Goal: Check status: Check status

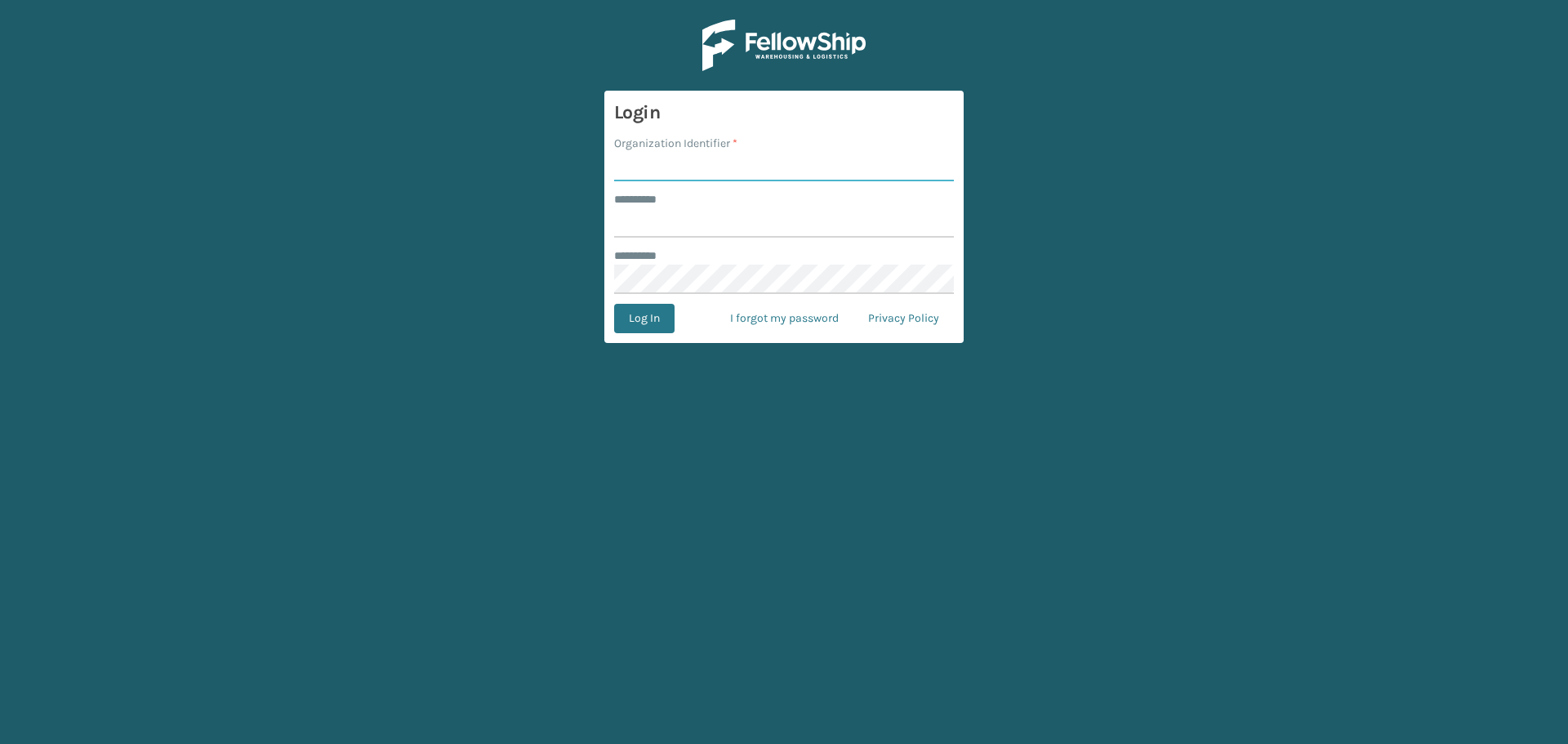
click at [798, 167] on input "Organization Identifier *" at bounding box center [784, 167] width 340 height 29
type input "superadminorganization"
drag, startPoint x: 912, startPoint y: 223, endPoint x: 924, endPoint y: 223, distance: 12.0
click at [912, 223] on input "******** *" at bounding box center [784, 223] width 340 height 29
type input "*********"
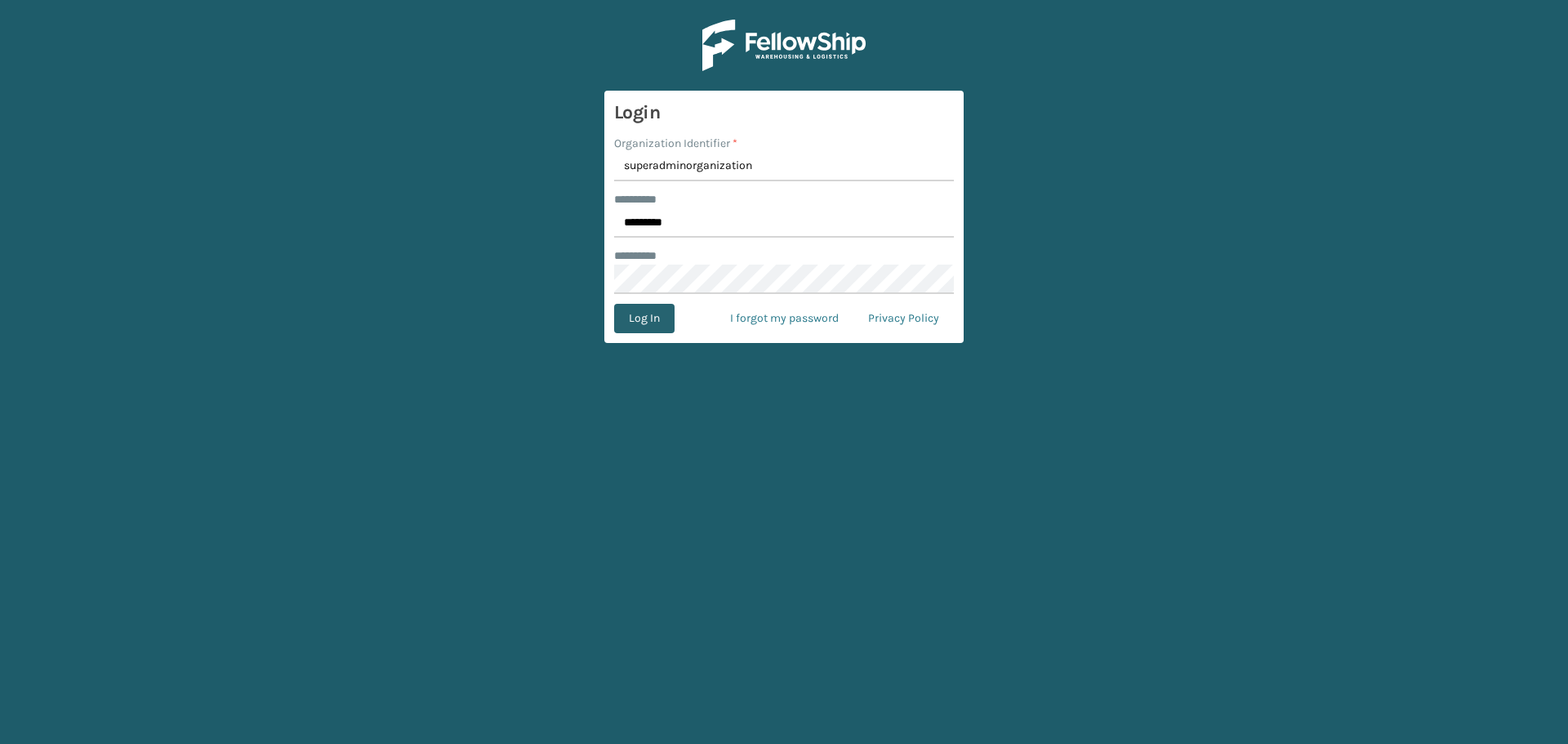
click at [648, 311] on button "Log In" at bounding box center [644, 319] width 60 height 29
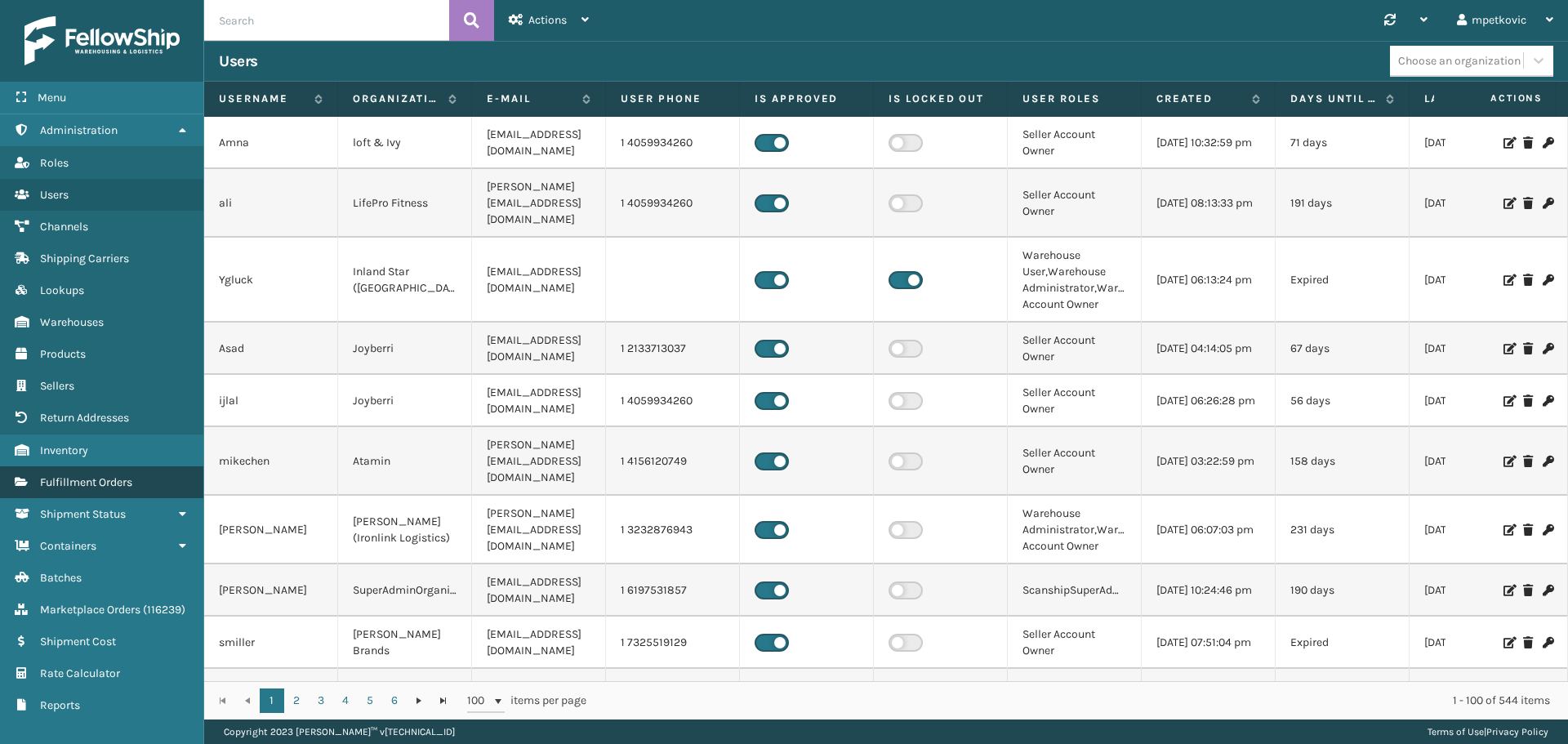
click at [95, 482] on span "Fulfillment Orders" at bounding box center [86, 482] width 92 height 14
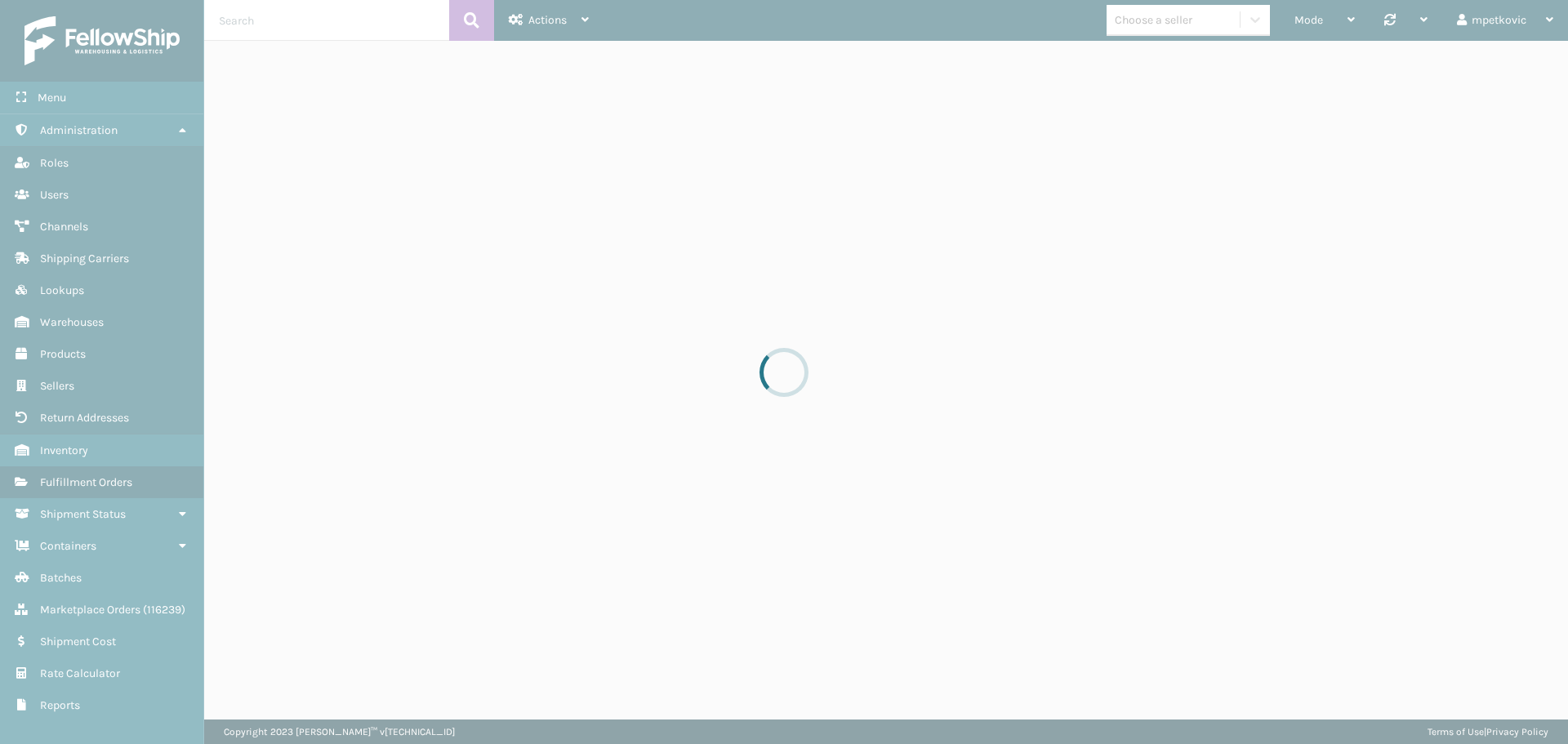
click at [788, 18] on div at bounding box center [784, 372] width 1568 height 744
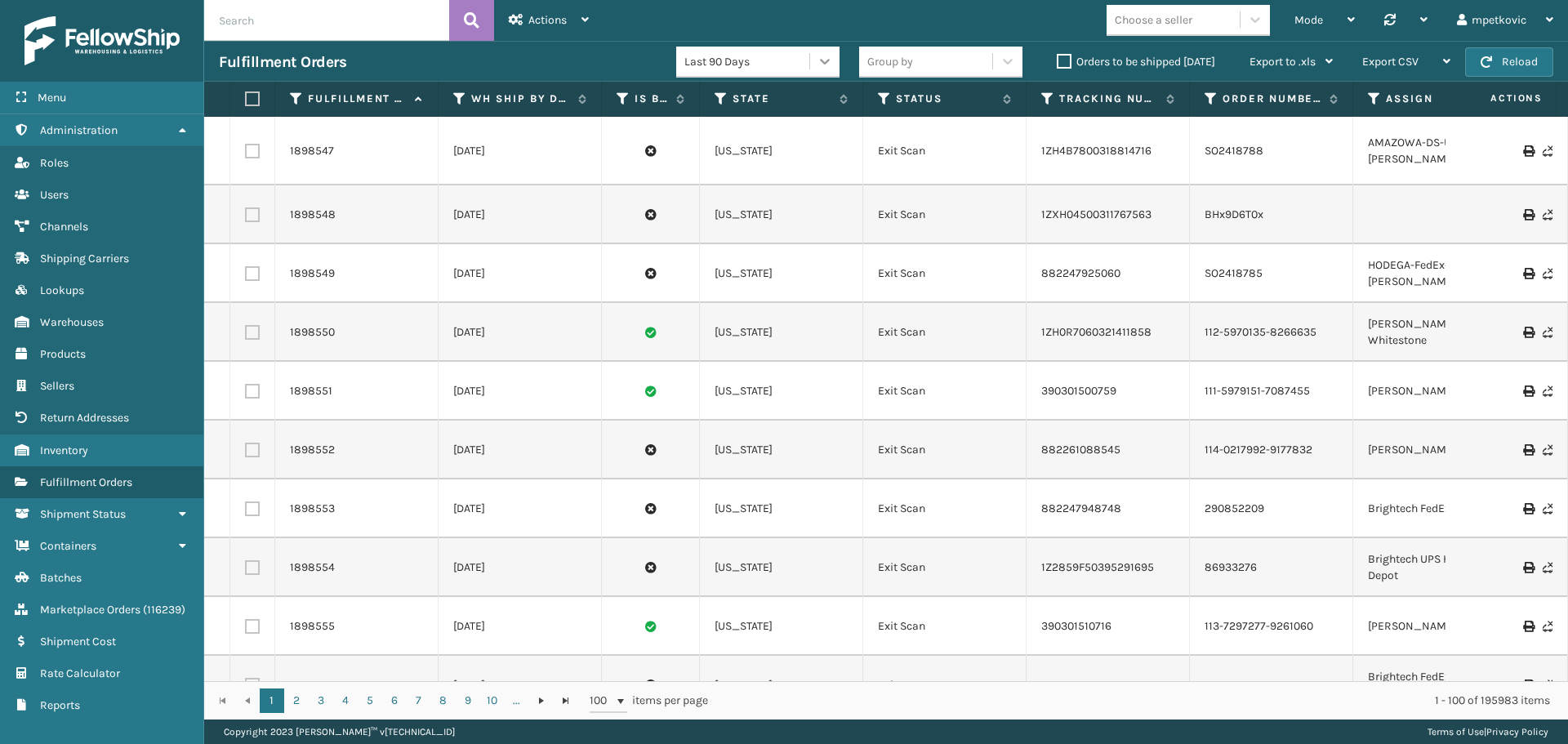
click at [824, 61] on icon at bounding box center [824, 60] width 16 height 16
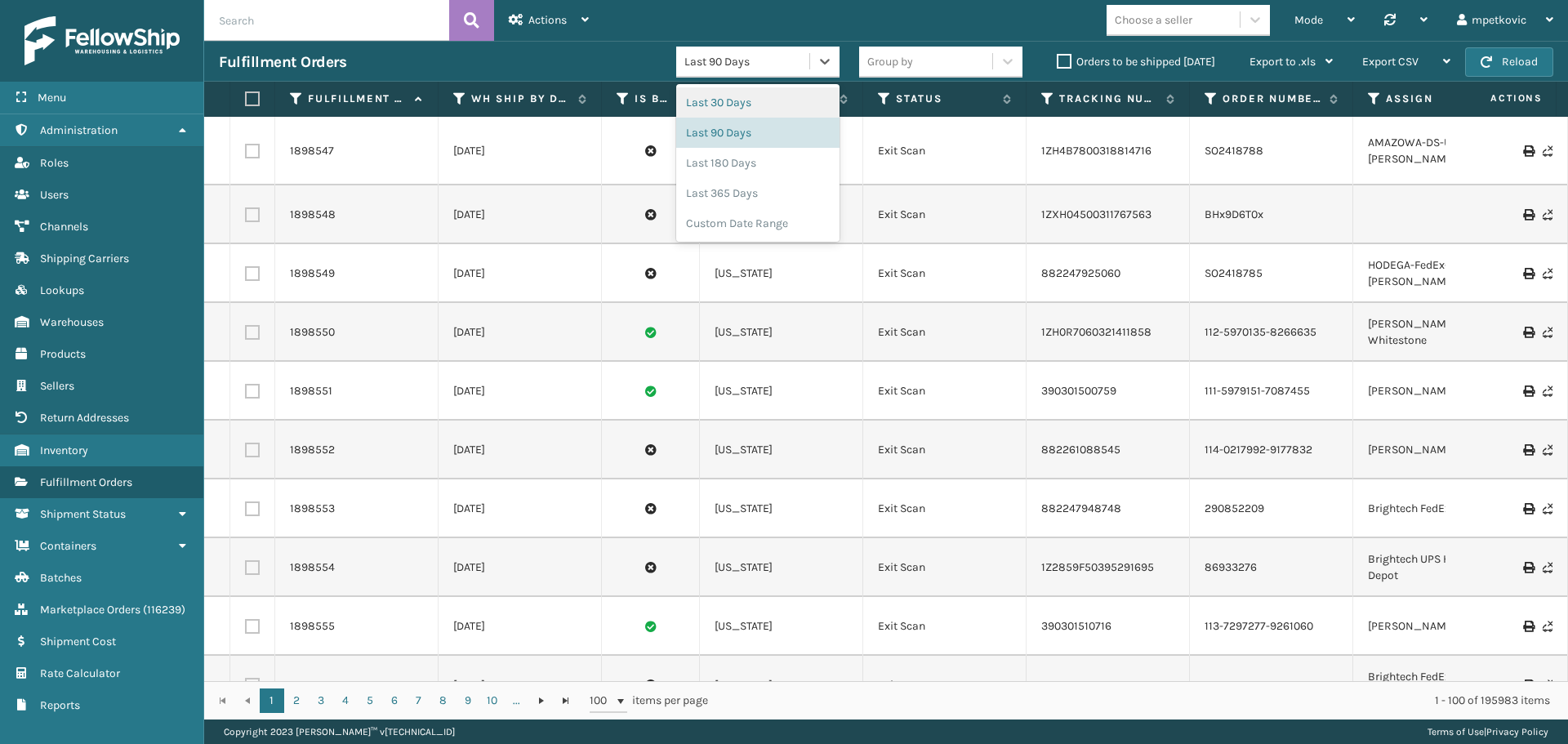
click at [509, 59] on div "Fulfillment Orders" at bounding box center [447, 61] width 457 height 20
click at [732, 57] on div "Last 90 Days" at bounding box center [747, 61] width 126 height 17
click at [723, 100] on div "Last 30 Days" at bounding box center [758, 102] width 163 height 30
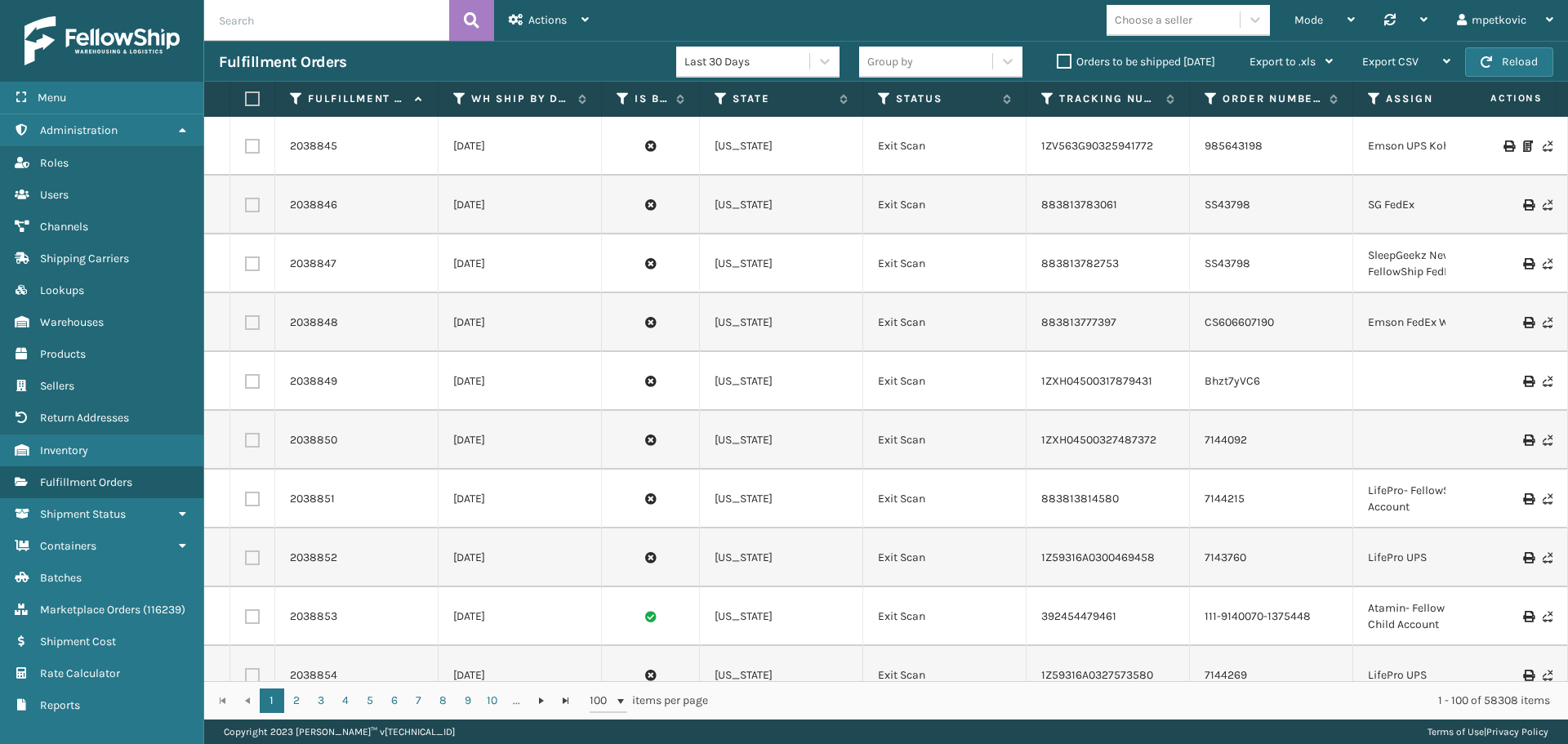
click at [1093, 61] on label "Orders to be shipped [DATE]" at bounding box center [1135, 61] width 158 height 14
click at [1057, 61] on input "Orders to be shipped [DATE]" at bounding box center [1057, 57] width 1 height 10
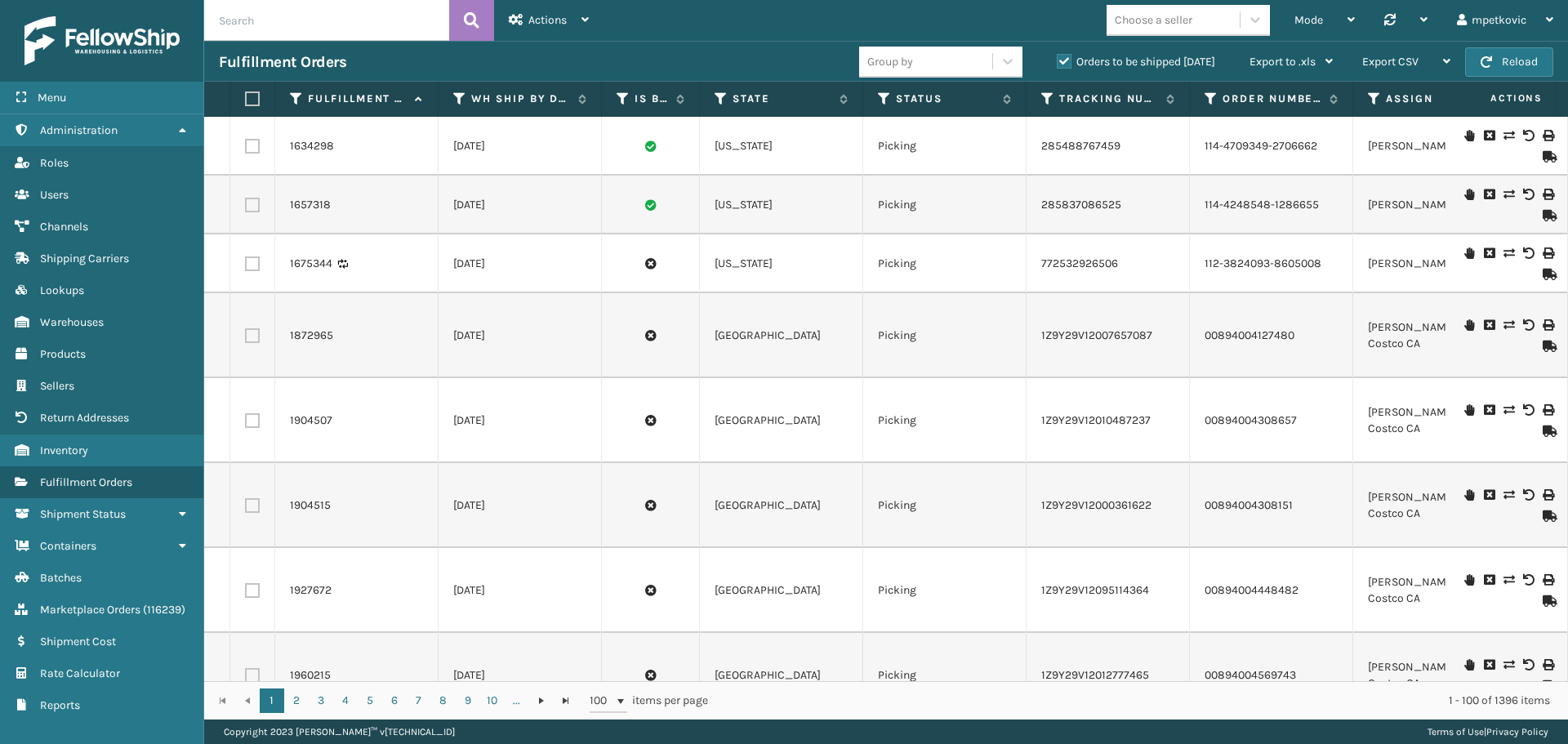
click at [647, 15] on div "Mode Regular Mode Picking Mode Labeling Mode Palletizing Mode Exit Scan Mode Ch…" at bounding box center [1085, 20] width 964 height 41
click at [670, 13] on div "Mode Regular Mode Picking Mode Labeling Mode Palletizing Mode Exit Scan Mode Ch…" at bounding box center [1085, 20] width 964 height 41
click at [706, 13] on div "Mode Regular Mode Picking Mode Labeling Mode Palletizing Mode Exit Scan Mode Ch…" at bounding box center [1085, 20] width 964 height 41
click at [724, 13] on div "Mode Regular Mode Picking Mode Labeling Mode Palletizing Mode Exit Scan Mode Ch…" at bounding box center [1085, 20] width 964 height 41
click at [722, 16] on div "Mode Regular Mode Picking Mode Labeling Mode Palletizing Mode Exit Scan Mode Ch…" at bounding box center [1085, 20] width 964 height 41
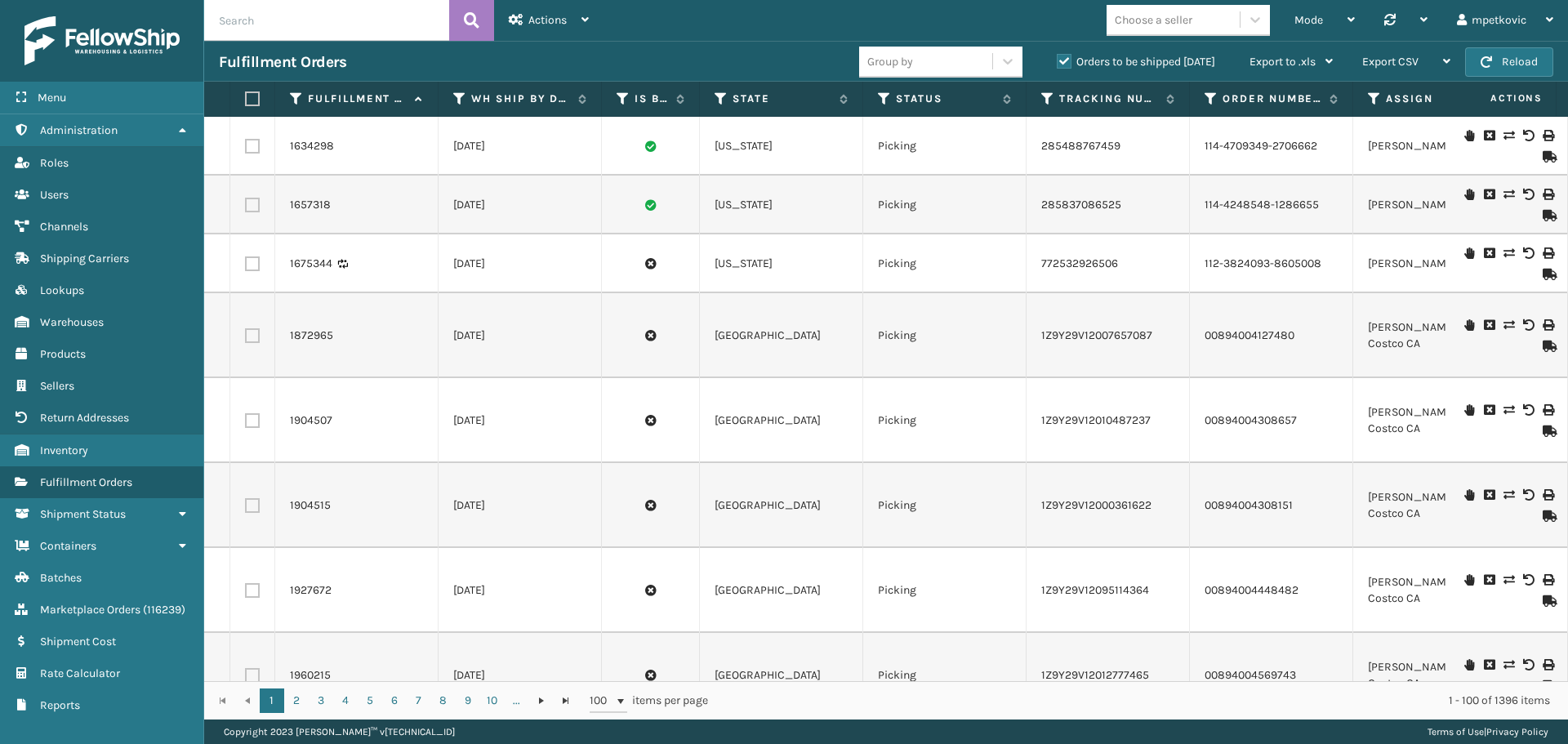
drag, startPoint x: 754, startPoint y: 16, endPoint x: 728, endPoint y: 18, distance: 26.1
click at [753, 16] on div "Mode Regular Mode Picking Mode Labeling Mode Palletizing Mode Exit Scan Mode Ch…" at bounding box center [1085, 20] width 964 height 41
click at [722, 20] on div "Mode Regular Mode Picking Mode Labeling Mode Palletizing Mode Exit Scan Mode Ch…" at bounding box center [1085, 20] width 964 height 41
click at [653, 22] on div "Mode Regular Mode Picking Mode Labeling Mode Palletizing Mode Exit Scan Mode Ch…" at bounding box center [1085, 20] width 964 height 41
click at [663, 20] on div "Mode Regular Mode Picking Mode Labeling Mode Palletizing Mode Exit Scan Mode Ch…" at bounding box center [1085, 20] width 964 height 41
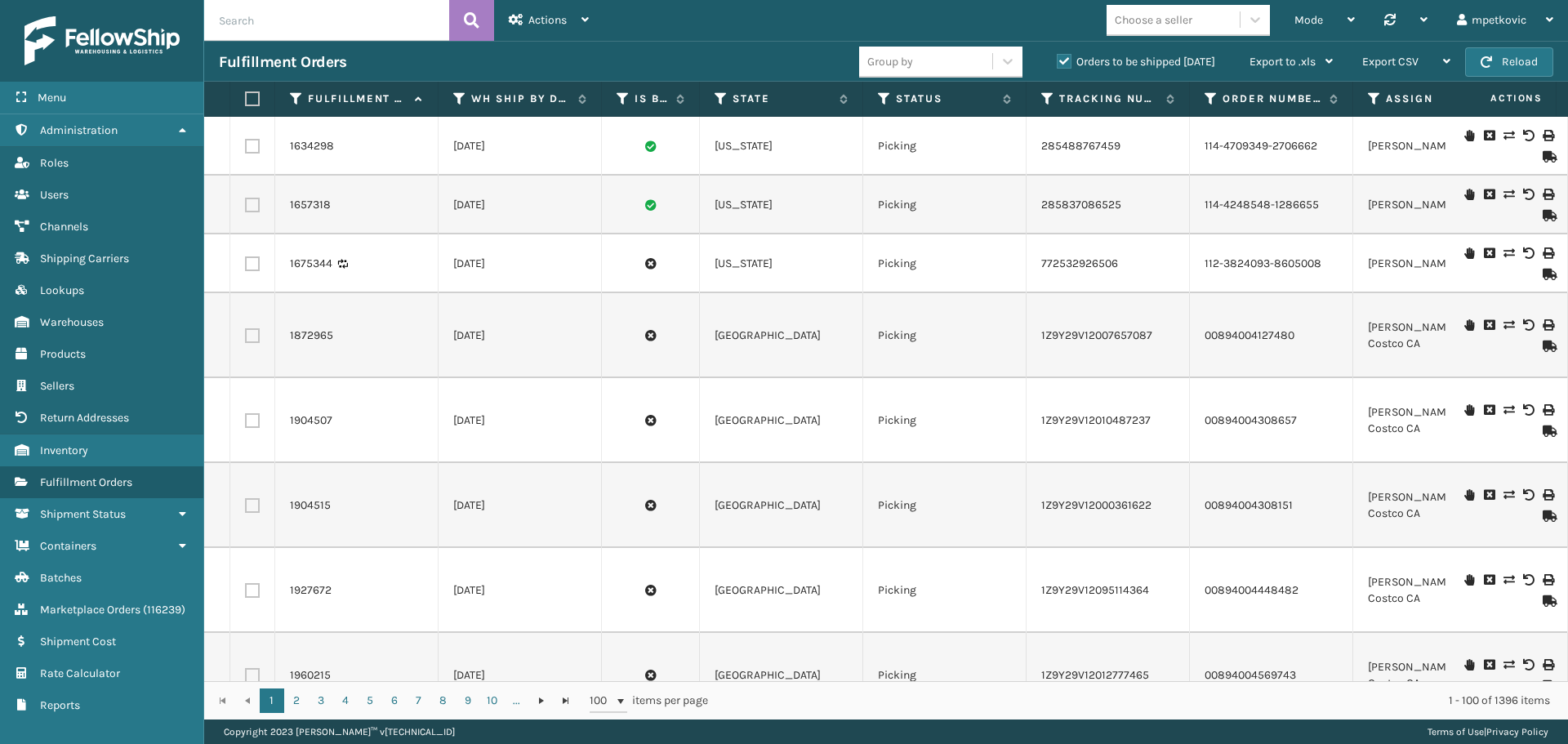
click at [663, 63] on div "Fulfillment Orders" at bounding box center [538, 61] width 640 height 20
click at [531, 61] on div "Fulfillment Orders" at bounding box center [538, 61] width 640 height 20
click at [508, 59] on div "Fulfillment Orders" at bounding box center [538, 61] width 640 height 20
click at [753, 60] on div "Fulfillment Orders" at bounding box center [538, 61] width 640 height 20
click at [725, 18] on div "Mode Regular Mode Picking Mode Labeling Mode Palletizing Mode Exit Scan Mode Ch…" at bounding box center [1085, 20] width 964 height 41
